Goal: Find contact information: Find contact information

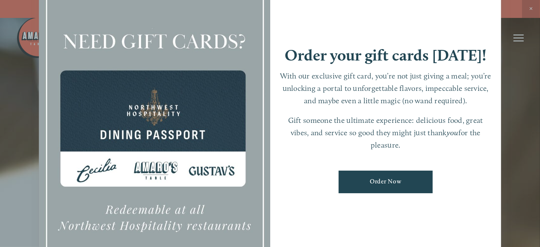
click at [516, 38] on div at bounding box center [270, 123] width 540 height 247
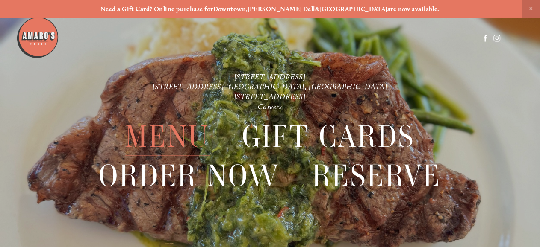
click at [175, 137] on span "Menu" at bounding box center [167, 136] width 84 height 39
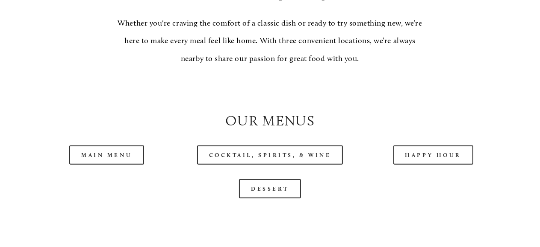
scroll to position [712, 0]
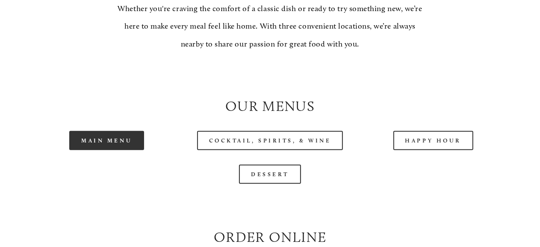
click at [104, 150] on link "Main Menu" at bounding box center [106, 140] width 75 height 19
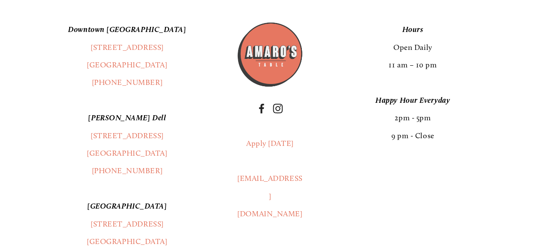
scroll to position [1395, 0]
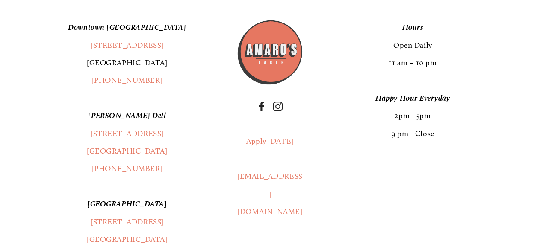
drag, startPoint x: 166, startPoint y: 85, endPoint x: 96, endPoint y: 82, distance: 69.7
click at [96, 82] on p "[GEOGRAPHIC_DATA] [STREET_ADDRESS] (360) 718-2942" at bounding box center [126, 54] width 189 height 71
click at [201, 75] on p "[GEOGRAPHIC_DATA] [STREET_ADDRESS] (360) 718-2942" at bounding box center [126, 54] width 189 height 71
drag, startPoint x: 166, startPoint y: 68, endPoint x: 170, endPoint y: 73, distance: 7.0
click at [159, 66] on p "[GEOGRAPHIC_DATA] [STREET_ADDRESS] (360) 718-2942" at bounding box center [126, 54] width 189 height 71
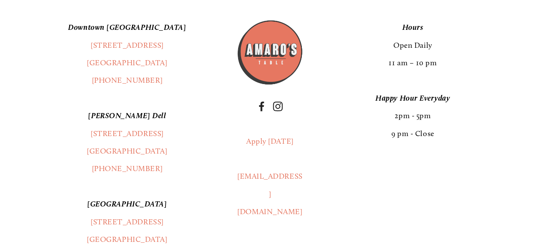
click at [183, 84] on p "[GEOGRAPHIC_DATA] [STREET_ADDRESS] (360) 718-2942" at bounding box center [126, 54] width 189 height 71
drag, startPoint x: 166, startPoint y: 84, endPoint x: 93, endPoint y: 69, distance: 74.6
click at [82, 64] on p "[GEOGRAPHIC_DATA] [STREET_ADDRESS] (360) 718-2942" at bounding box center [126, 54] width 189 height 71
copy p "[STREET_ADDRESS]"
